Goal: Information Seeking & Learning: Learn about a topic

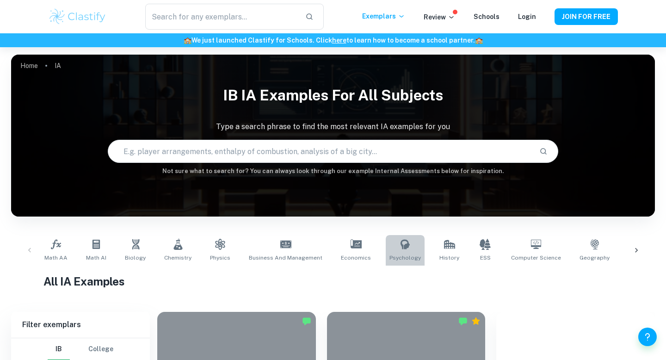
click at [402, 258] on span "Psychology" at bounding box center [405, 258] width 31 height 8
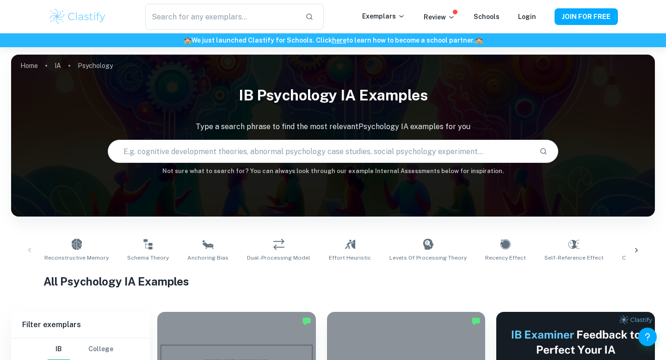
click at [252, 145] on input "text" at bounding box center [320, 151] width 424 height 26
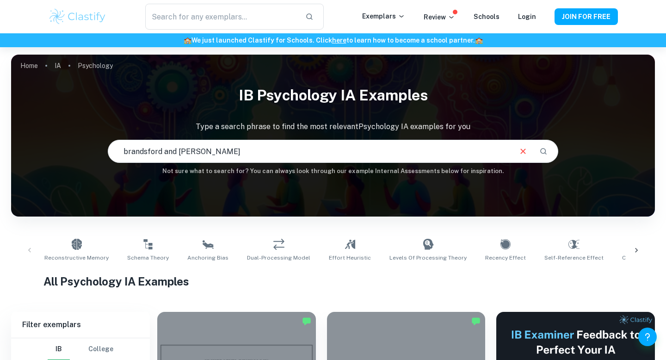
type input "brandsford and [PERSON_NAME]"
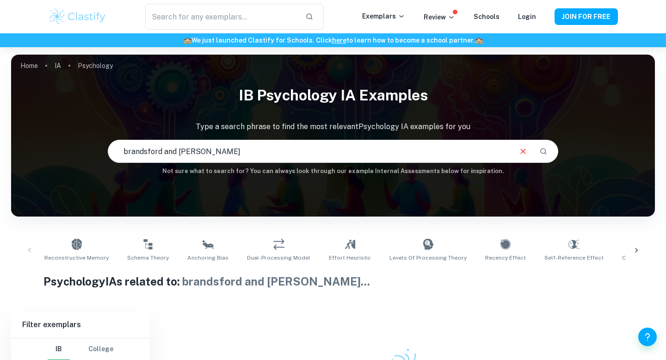
scroll to position [91, 0]
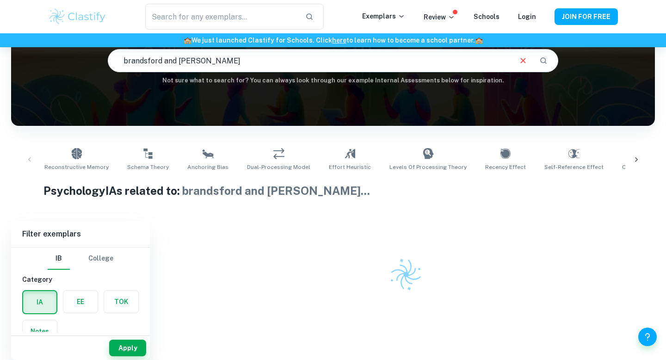
click at [144, 61] on input "brandsford and [PERSON_NAME]" at bounding box center [309, 61] width 403 height 26
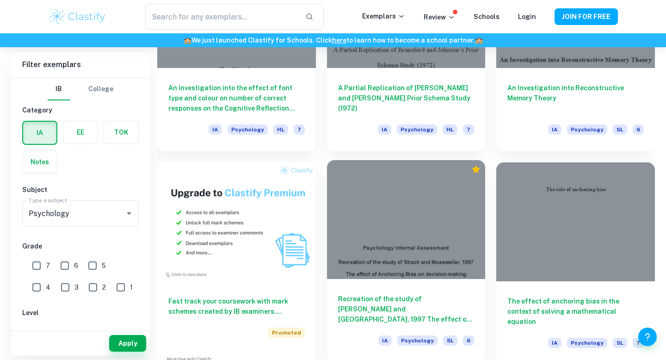
scroll to position [575, 0]
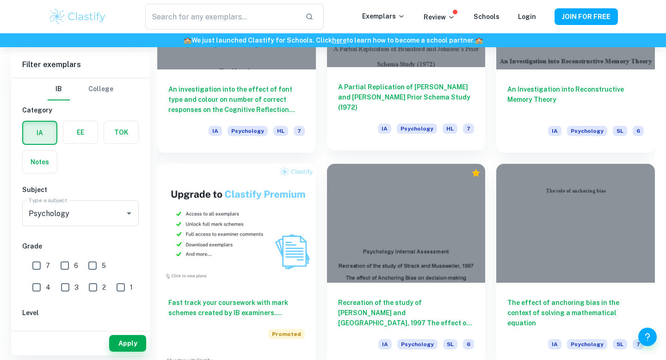
click at [384, 91] on h6 "A Partial Replication of [PERSON_NAME] and [PERSON_NAME] Prior Schema Study (19…" at bounding box center [406, 97] width 136 height 31
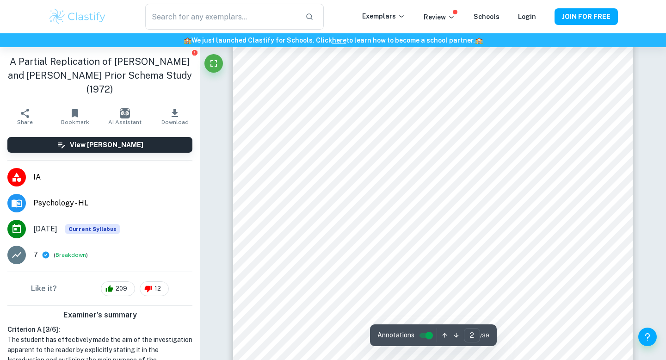
type input "3"
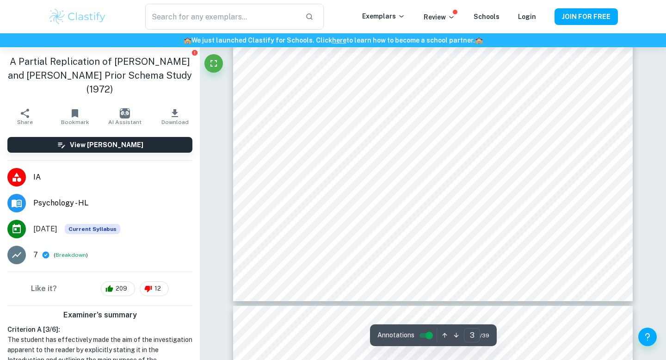
scroll to position [1574, 0]
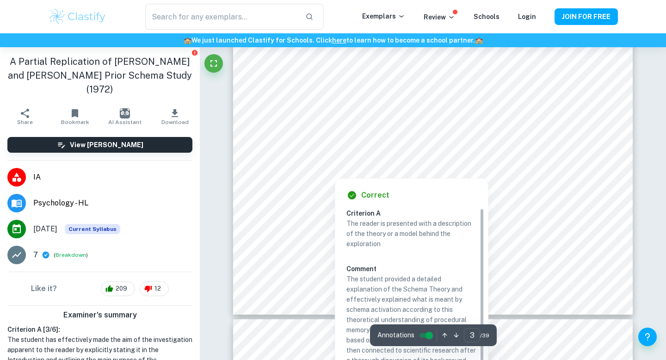
click at [351, 172] on div at bounding box center [334, 166] width 107 height 19
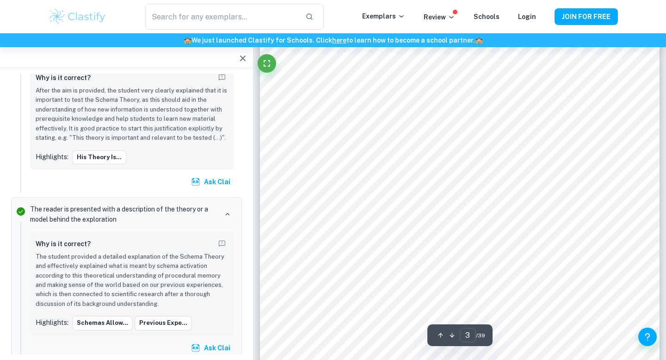
scroll to position [1379, 0]
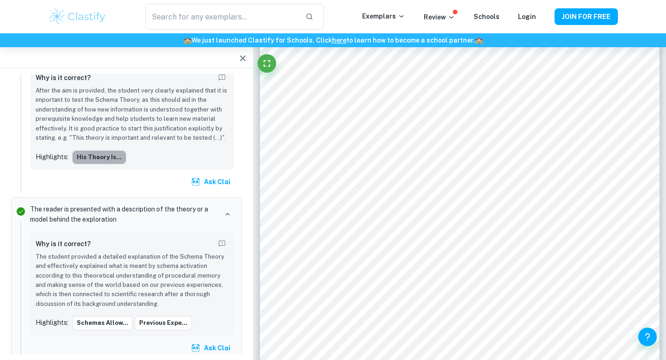
click at [104, 159] on button "his theory is..." at bounding box center [99, 157] width 54 height 14
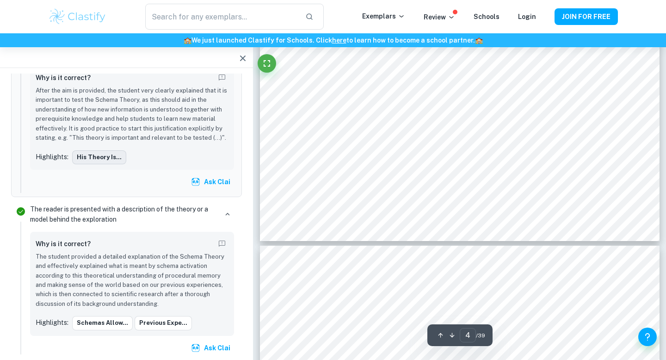
scroll to position [2218, 0]
click at [151, 149] on div "Why is it correct? After the aim is provided, the student very clearly explaine…" at bounding box center [132, 117] width 193 height 93
click at [149, 237] on div "Why is it correct?" at bounding box center [132, 244] width 193 height 15
click at [147, 103] on p "After the aim is provided, the student very clearly explained that it is import…" at bounding box center [132, 114] width 193 height 57
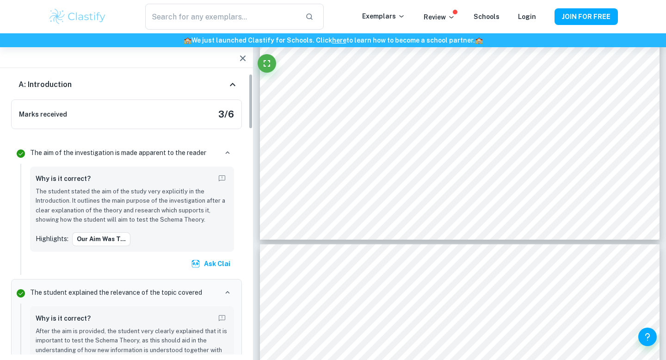
scroll to position [0, 0]
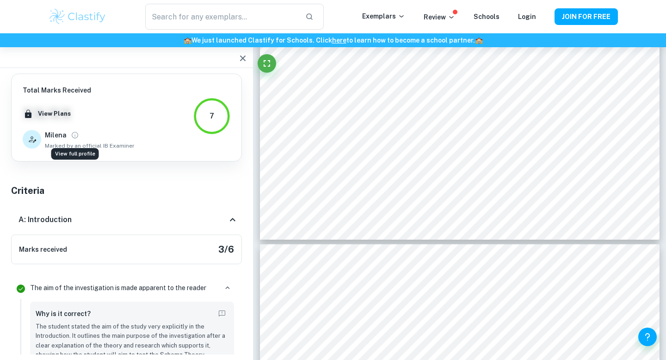
click at [69, 136] on button "View full profile" at bounding box center [74, 135] width 13 height 13
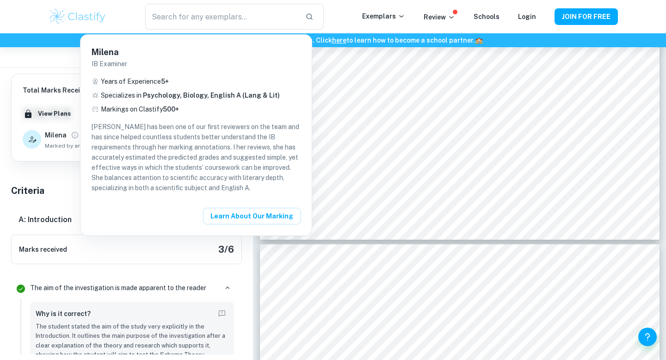
click at [71, 136] on div at bounding box center [333, 180] width 666 height 360
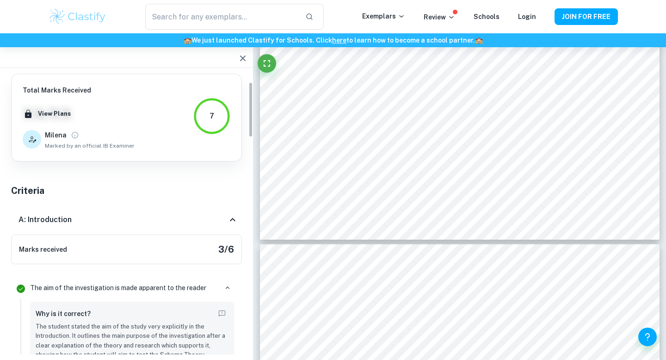
scroll to position [81, 0]
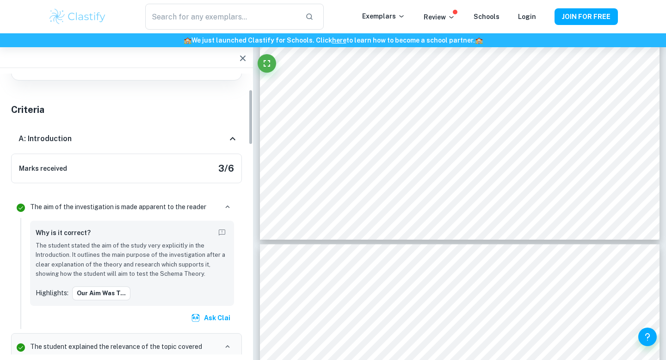
click at [76, 230] on h6 "Why is it correct?" at bounding box center [63, 233] width 55 height 10
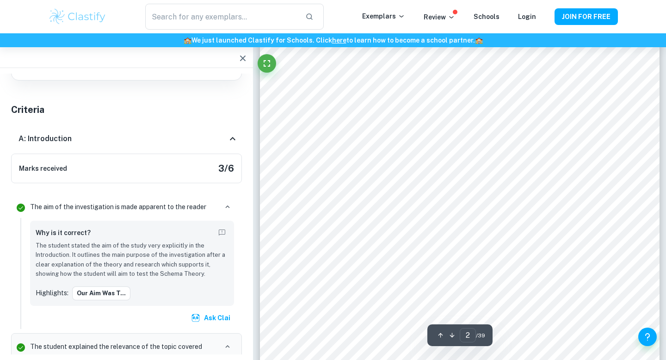
scroll to position [730, 0]
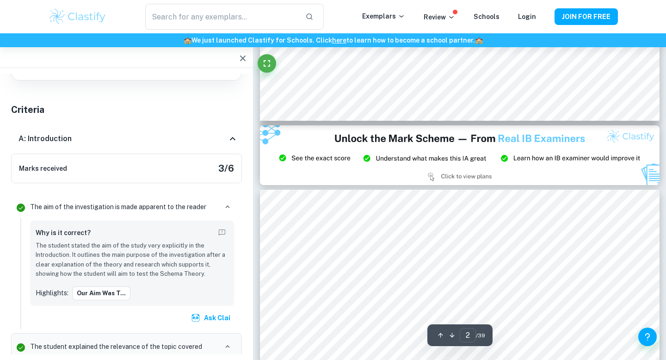
type input "3"
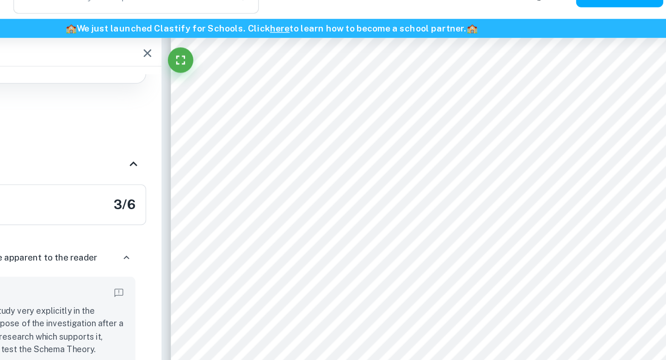
scroll to position [1327, 0]
